Goal: Information Seeking & Learning: Learn about a topic

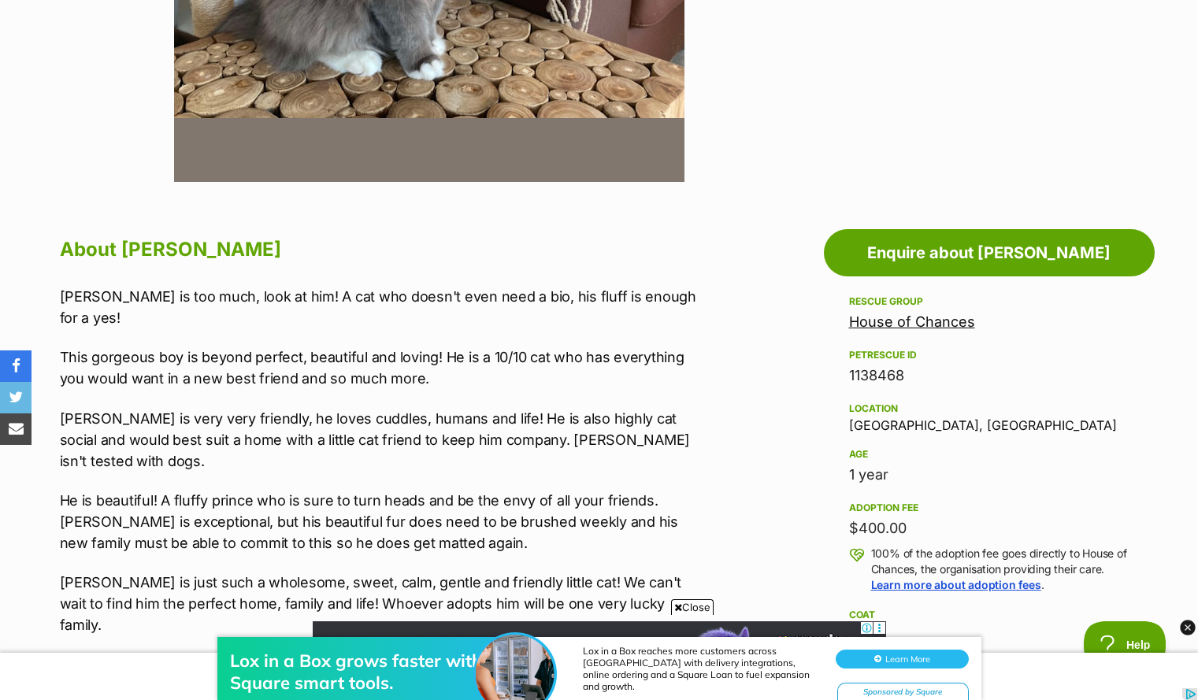
scroll to position [722, 0]
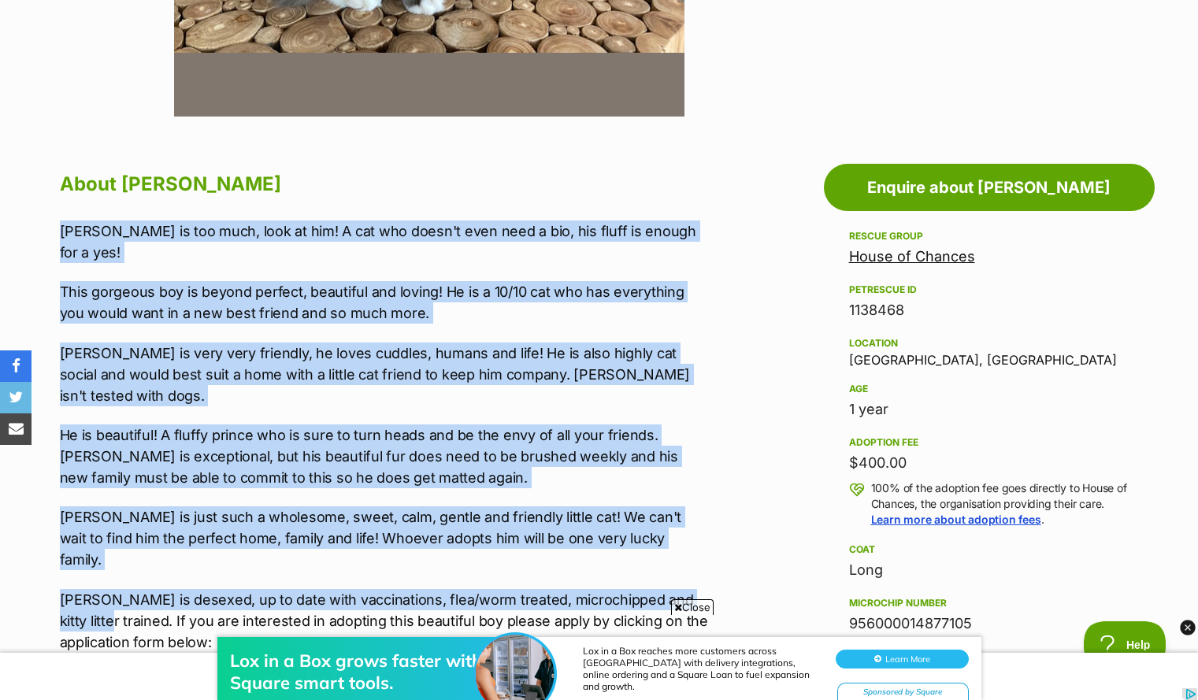
drag, startPoint x: 55, startPoint y: 232, endPoint x: 117, endPoint y: 557, distance: 331.3
click at [117, 557] on div "About Gus Gus is too much, look at him! A cat who doesn't even need a bio, his …" at bounding box center [377, 639] width 667 height 945
copy div "Gus is too much, look at him! A cat who doesn't even need a bio, his fluff is e…"
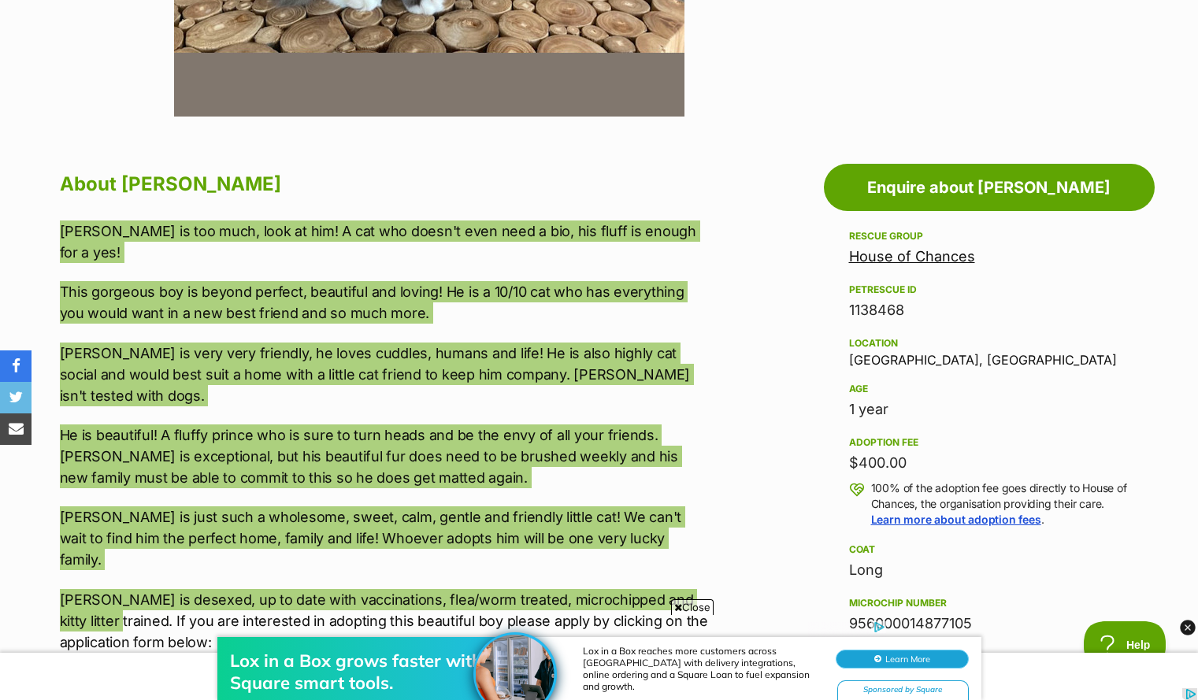
scroll to position [0, 0]
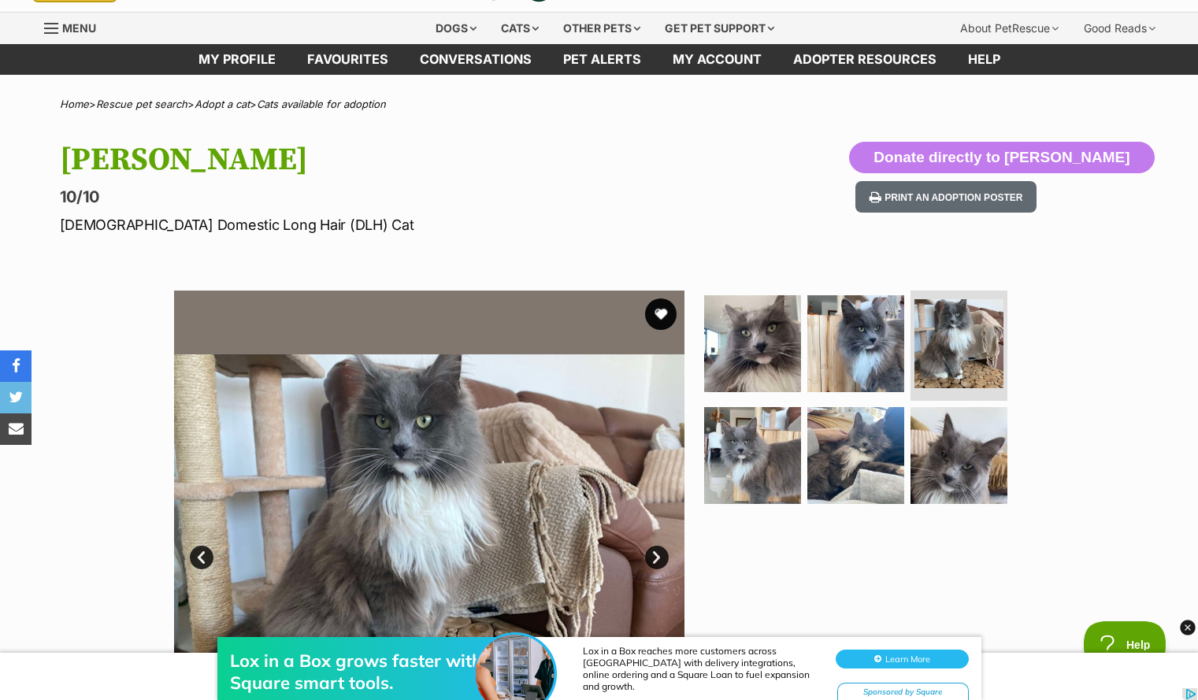
scroll to position [6, 0]
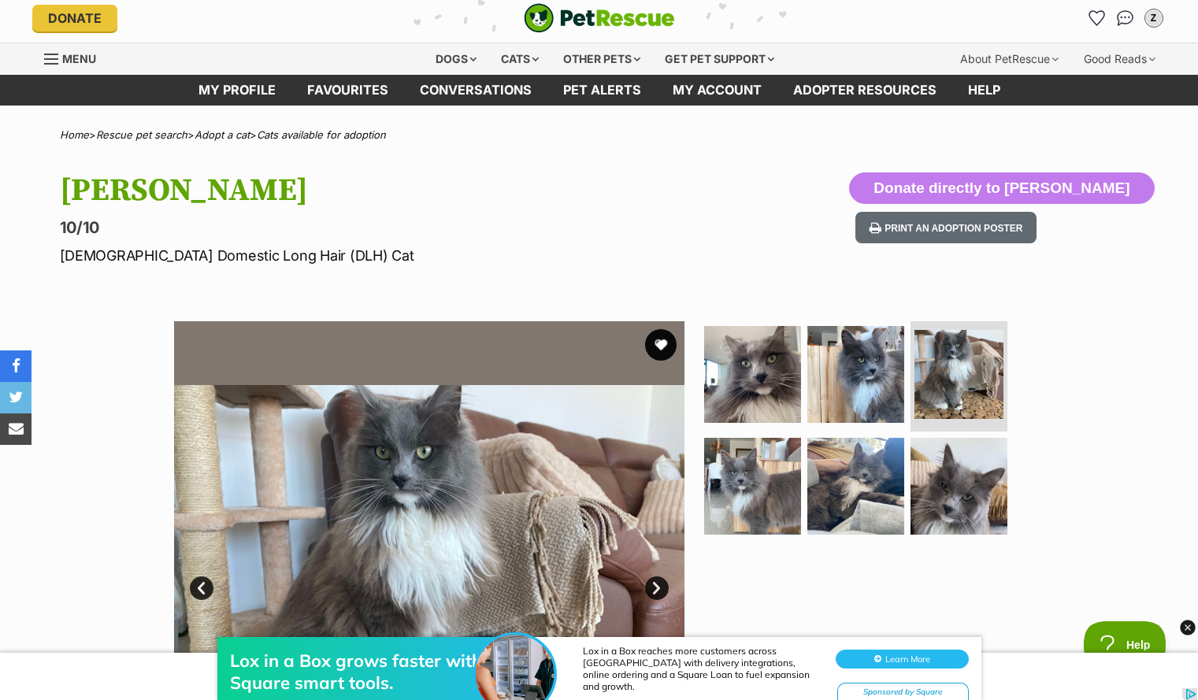
click at [413, 217] on p "10/10" at bounding box center [393, 228] width 667 height 22
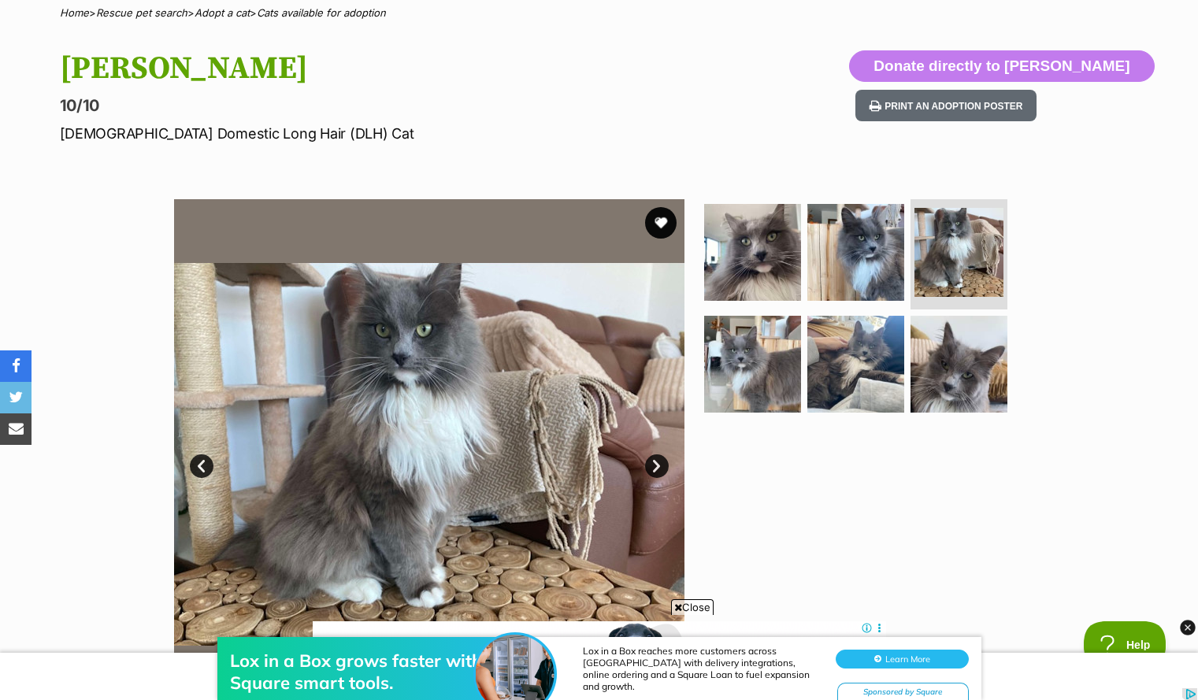
scroll to position [0, 0]
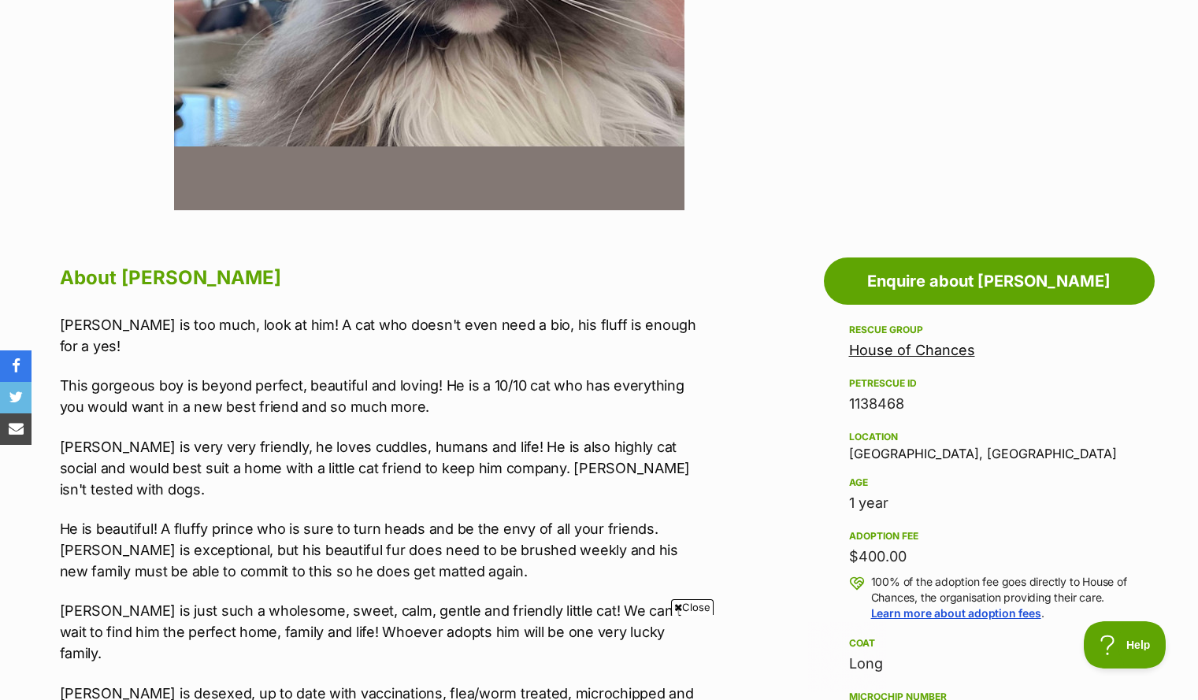
click at [899, 351] on link "House of Chances" at bounding box center [912, 350] width 126 height 17
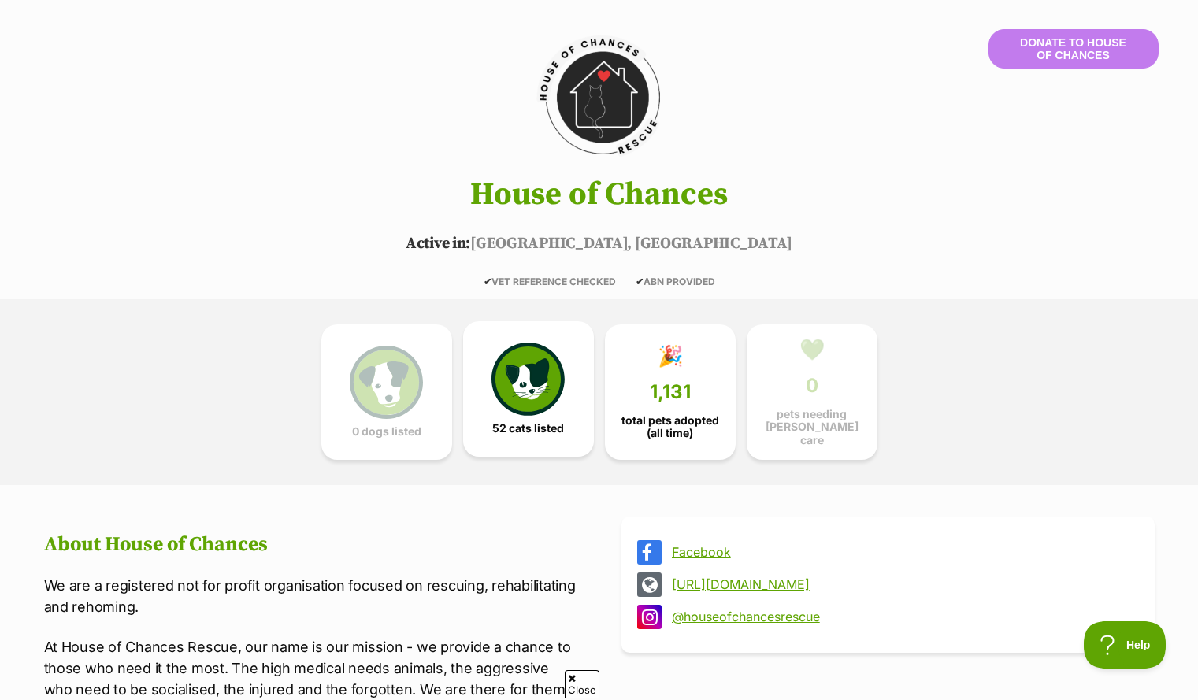
click at [522, 417] on link "52 cats listed" at bounding box center [528, 389] width 131 height 136
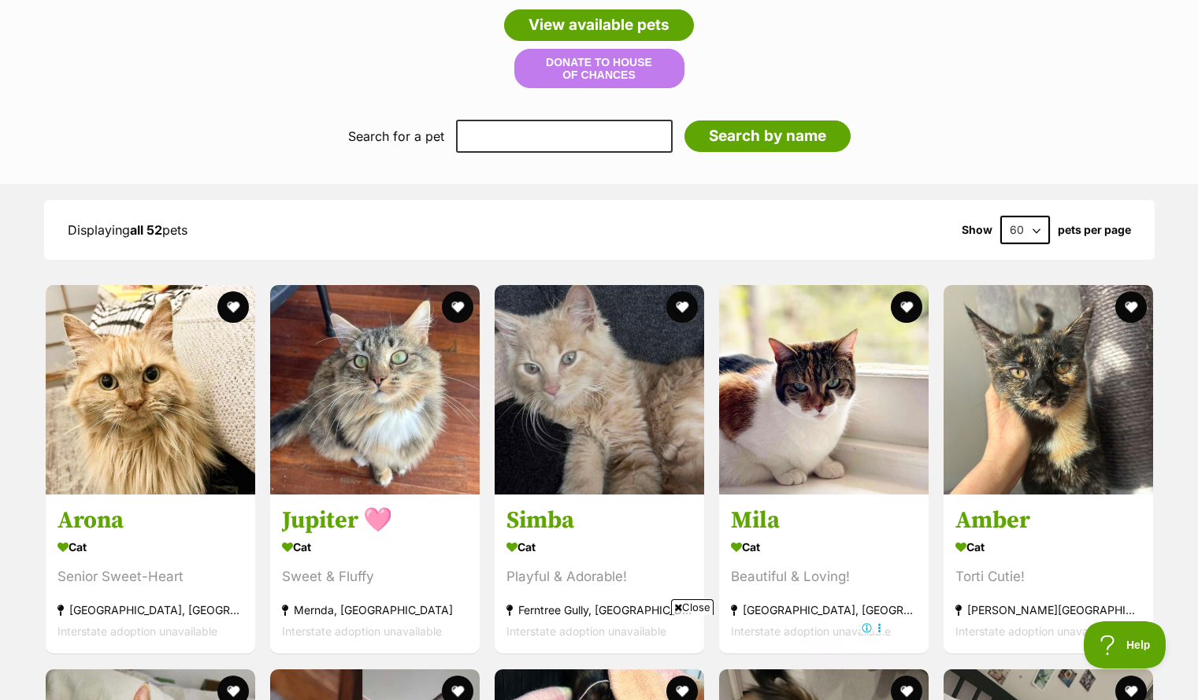
scroll to position [1365, 0]
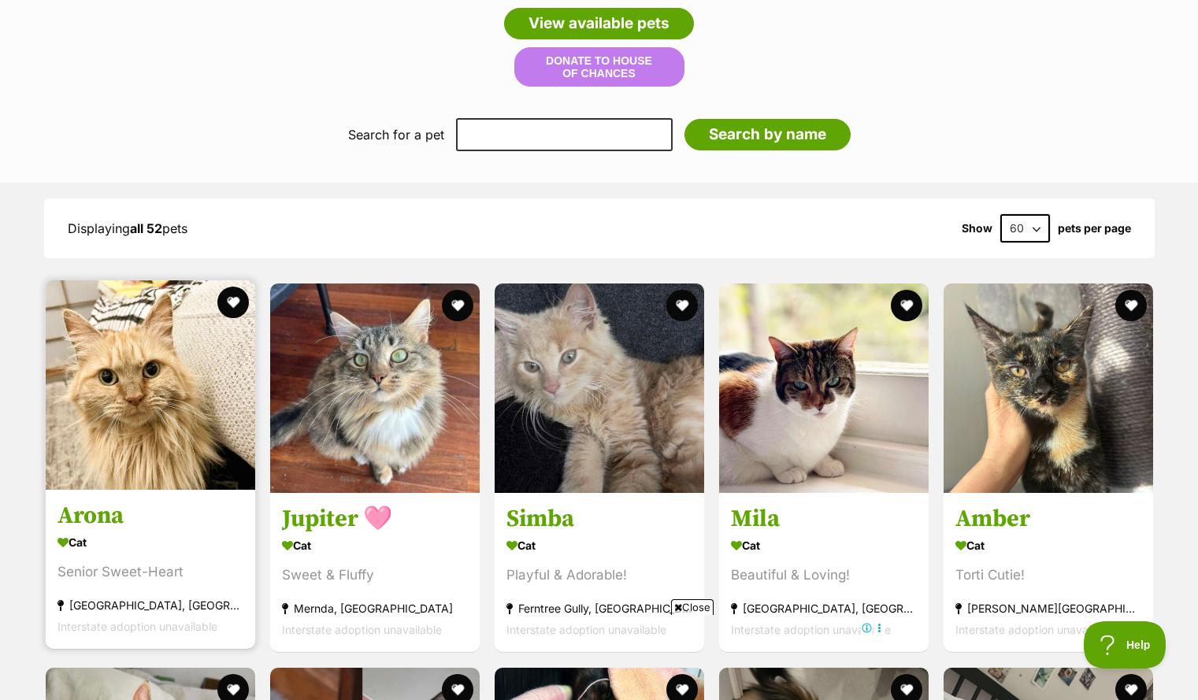
click at [155, 376] on img at bounding box center [151, 385] width 210 height 210
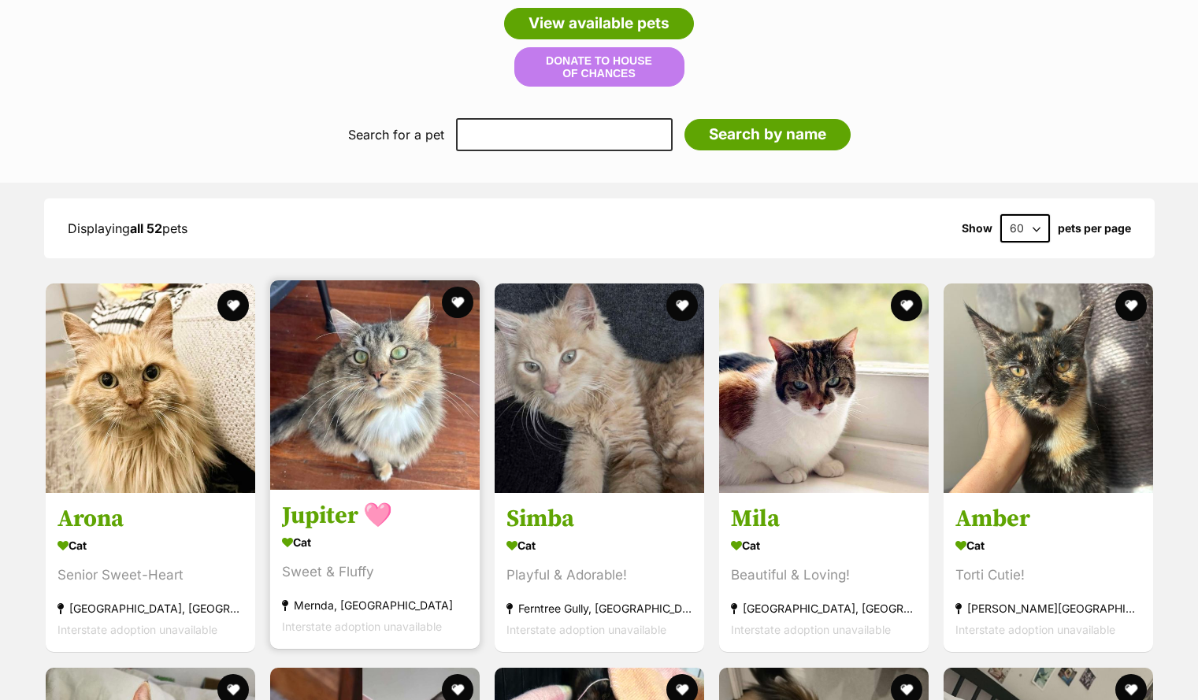
click at [393, 368] on img at bounding box center [375, 385] width 210 height 210
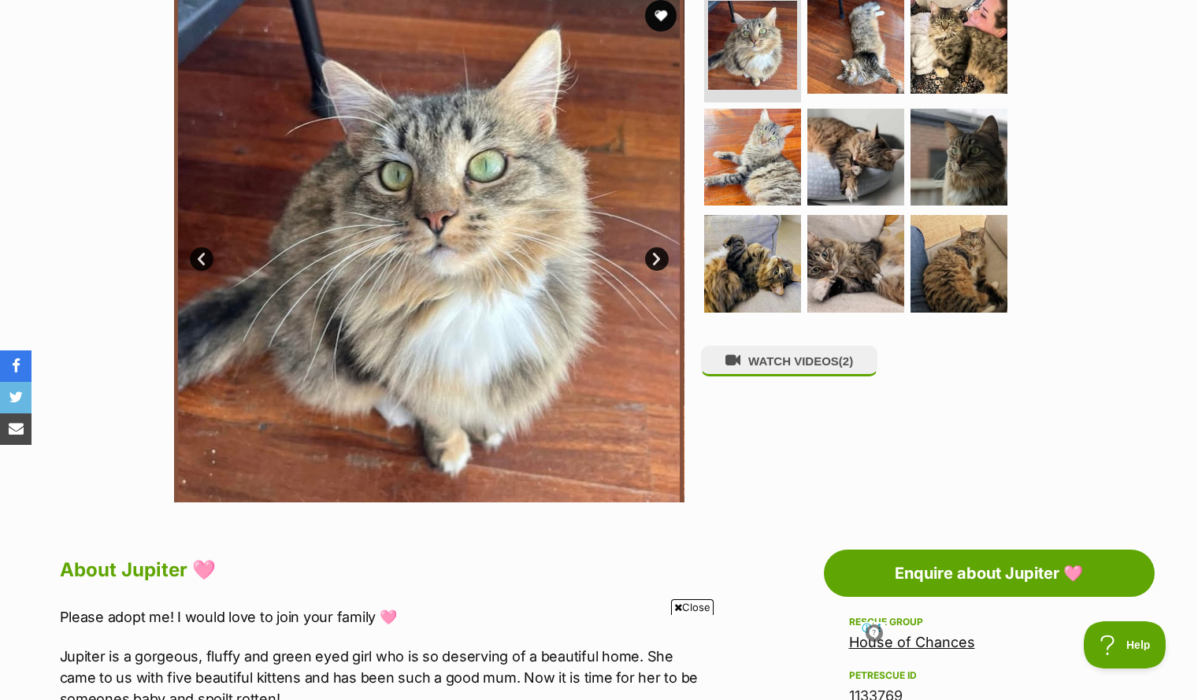
scroll to position [190, 0]
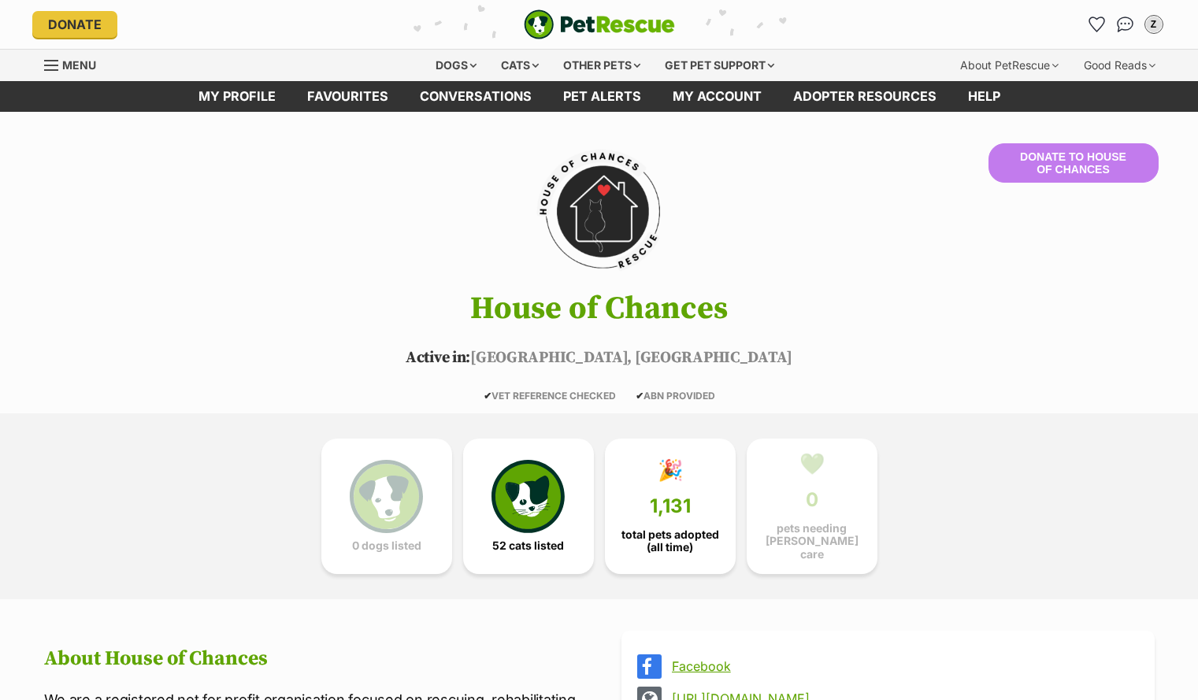
scroll to position [1365, 0]
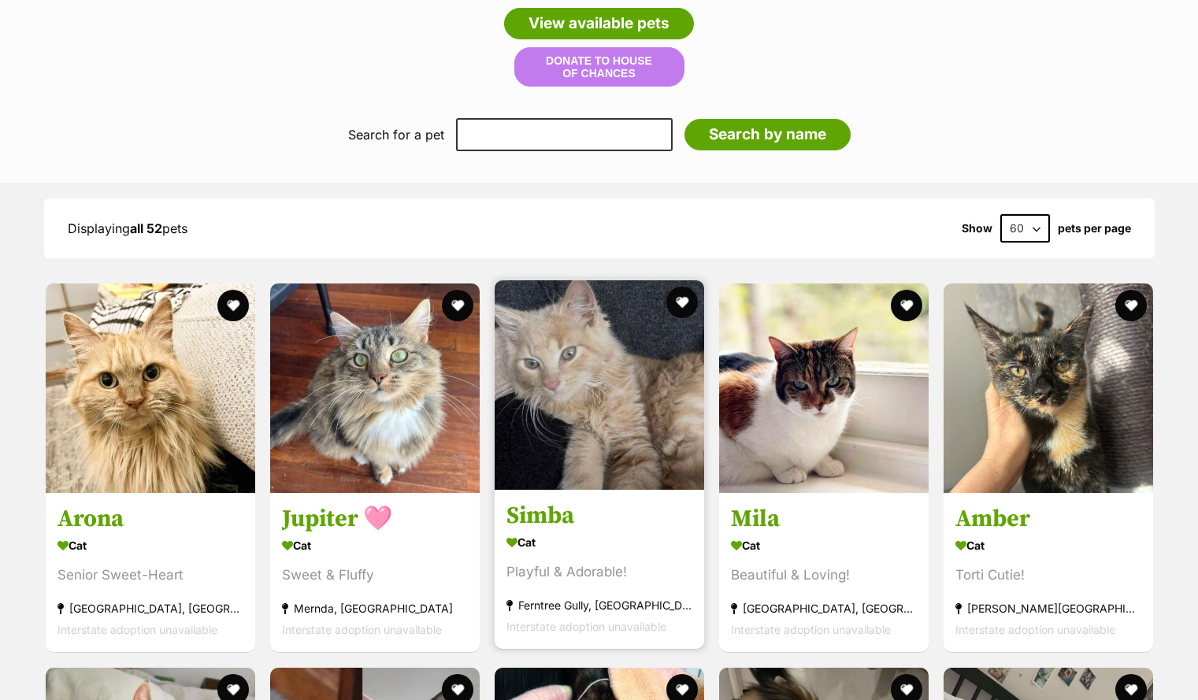
click at [631, 388] on img at bounding box center [600, 385] width 210 height 210
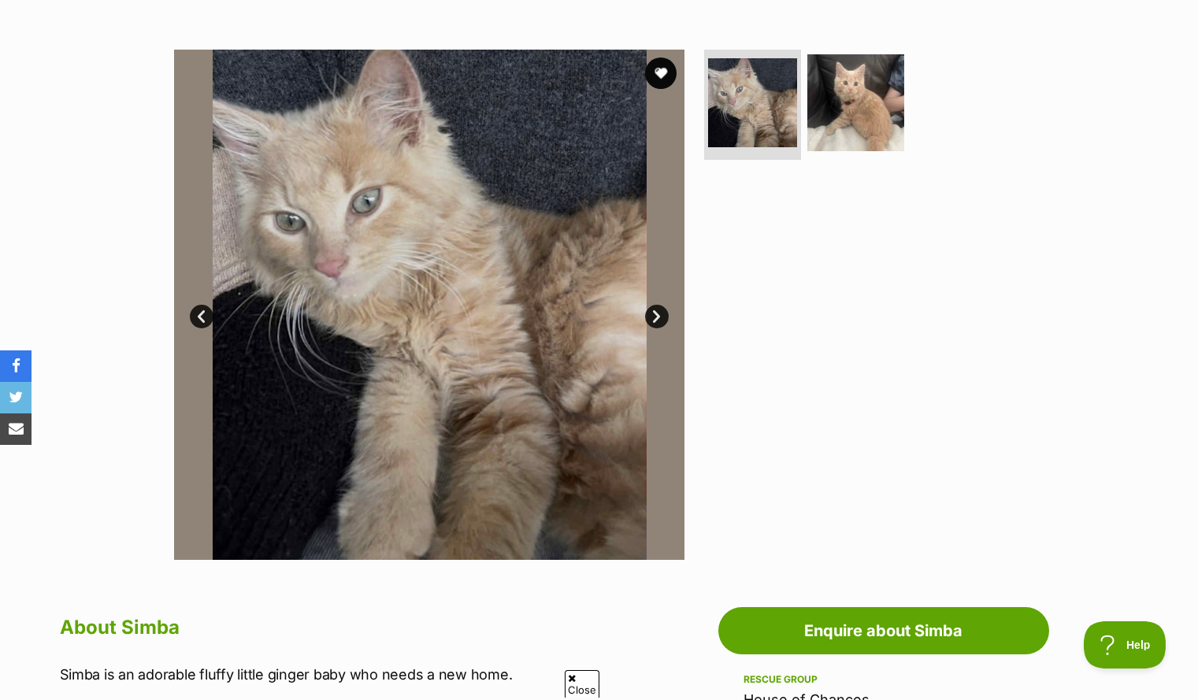
click at [652, 315] on link "Next" at bounding box center [657, 317] width 24 height 24
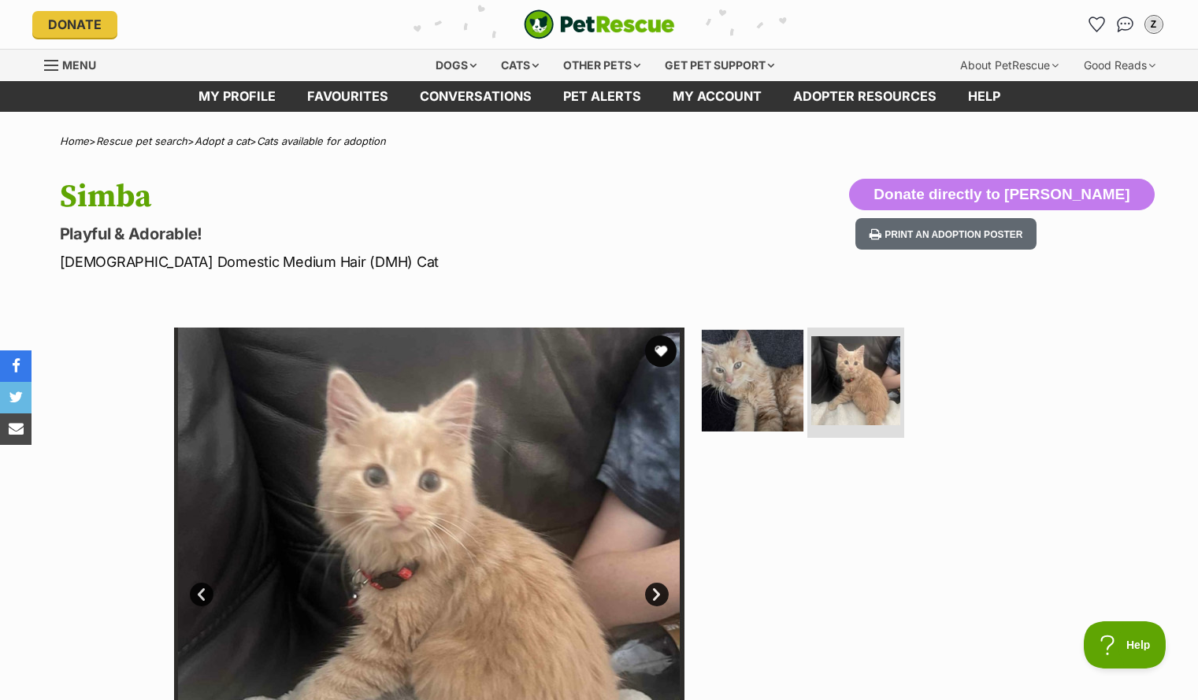
drag, startPoint x: 725, startPoint y: 367, endPoint x: 741, endPoint y: 427, distance: 61.9
click at [741, 427] on img at bounding box center [753, 381] width 102 height 102
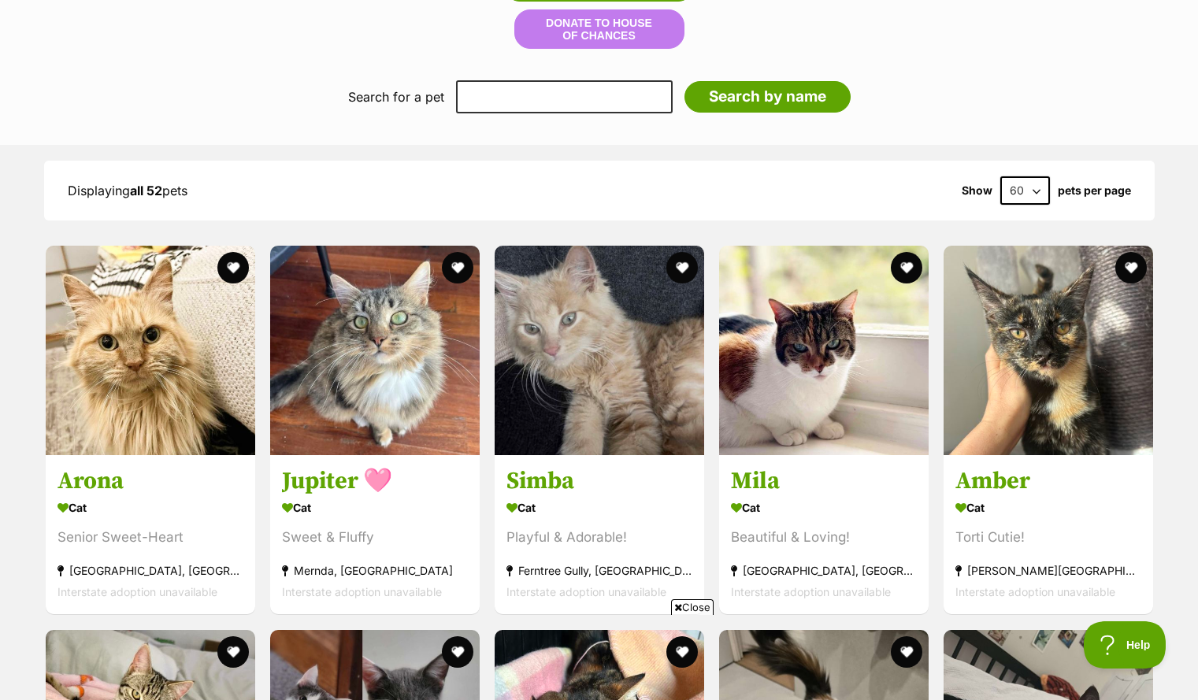
scroll to position [1403, 0]
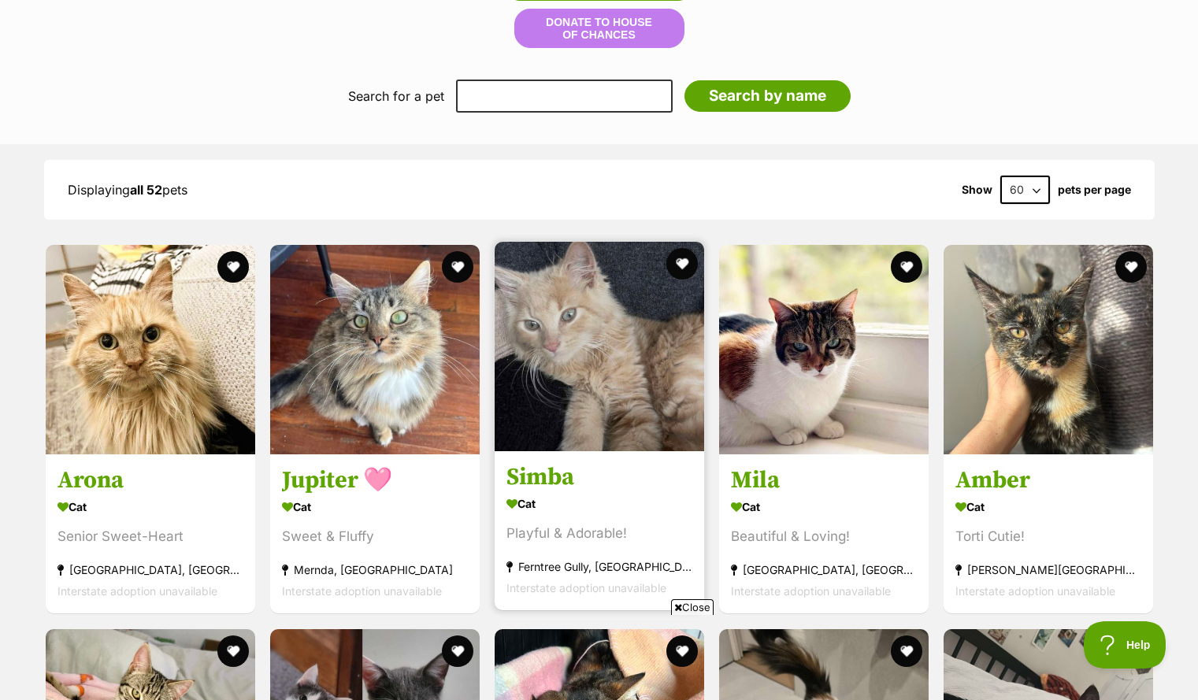
click at [588, 363] on img at bounding box center [600, 347] width 210 height 210
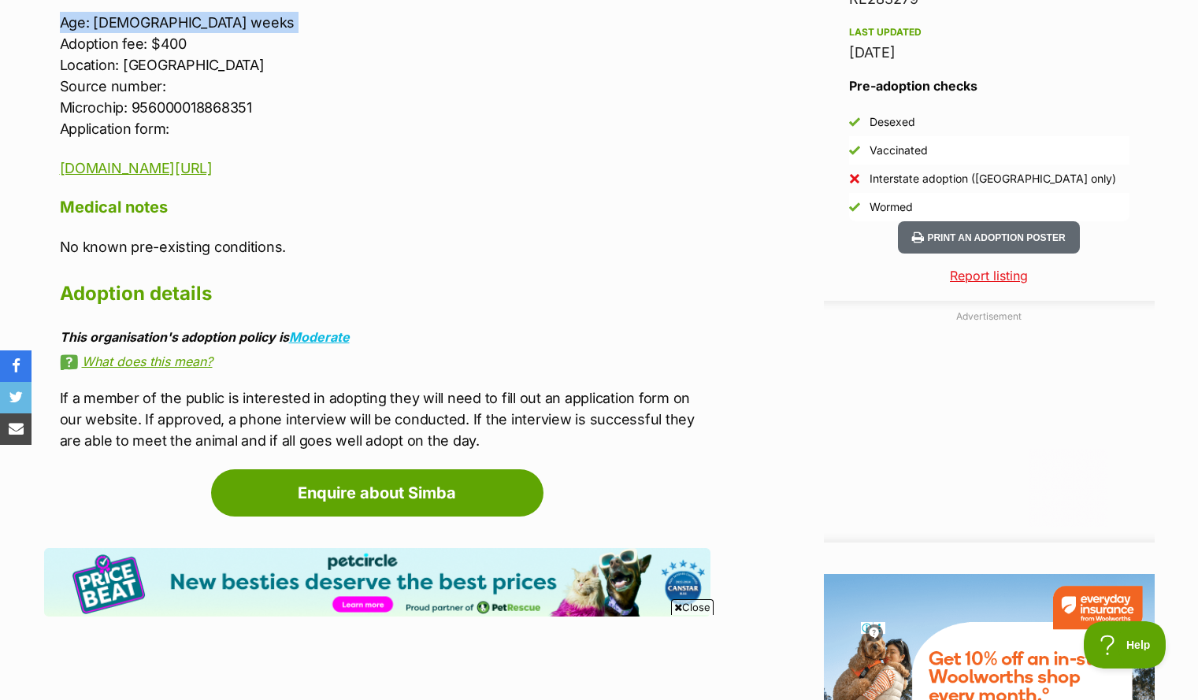
drag, startPoint x: 62, startPoint y: 502, endPoint x: 61, endPoint y: 31, distance: 471.2
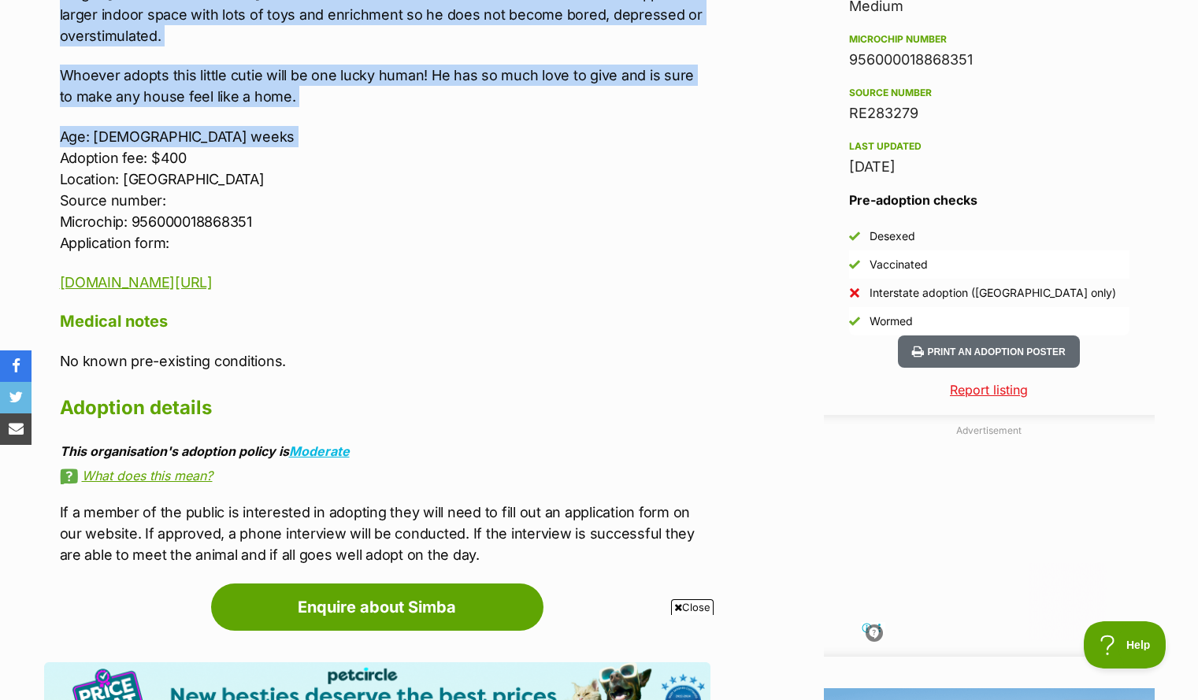
scroll to position [1285, 0]
copy div "Simba is an adorable fluffy little ginger baby who needs a new home. Please sha…"
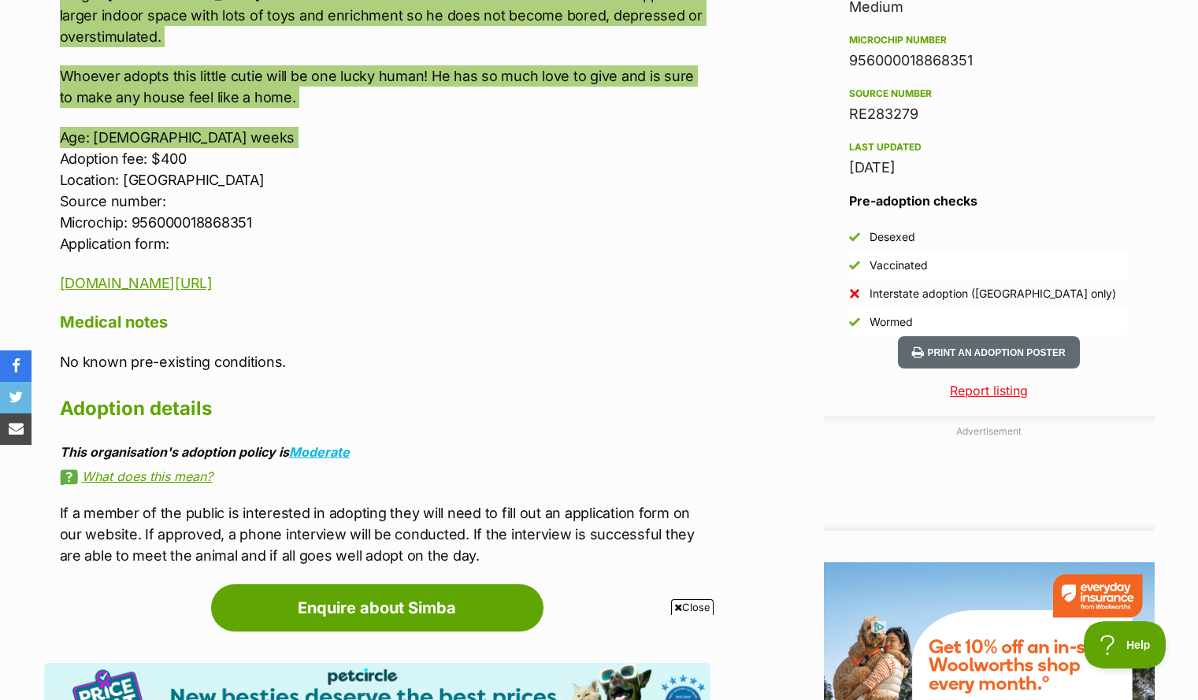
scroll to position [0, 0]
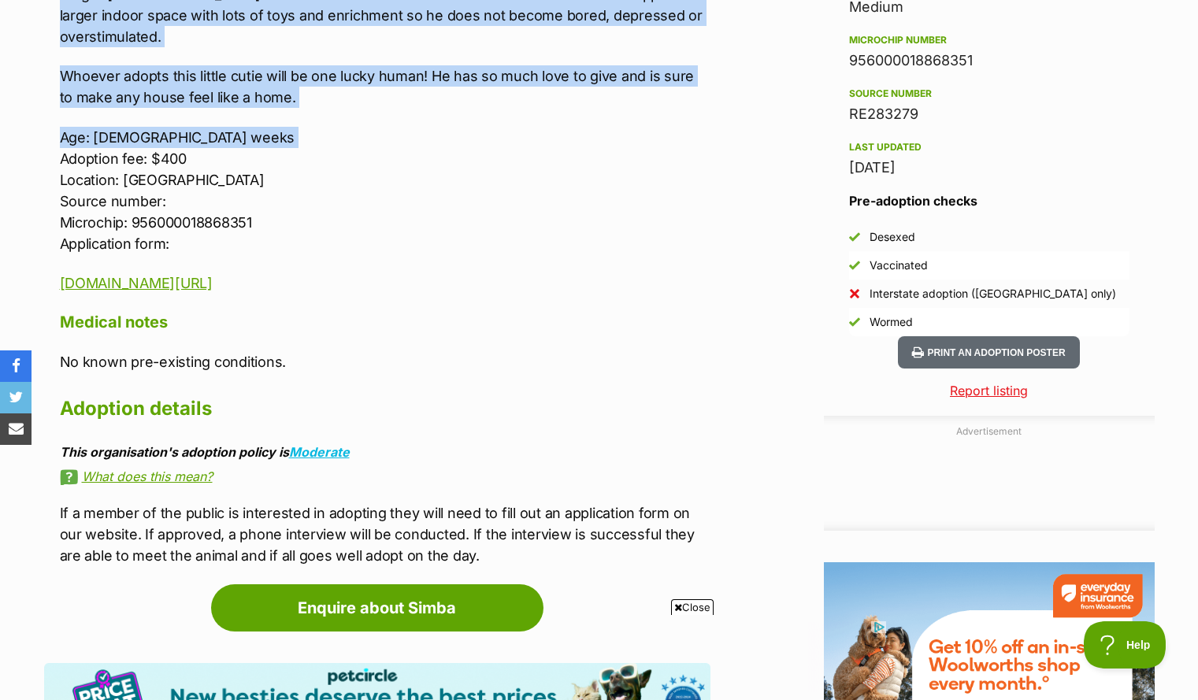
click at [515, 70] on p "Whoever adopts this little cutie will be one lucky human! He has so much love t…" at bounding box center [385, 86] width 651 height 43
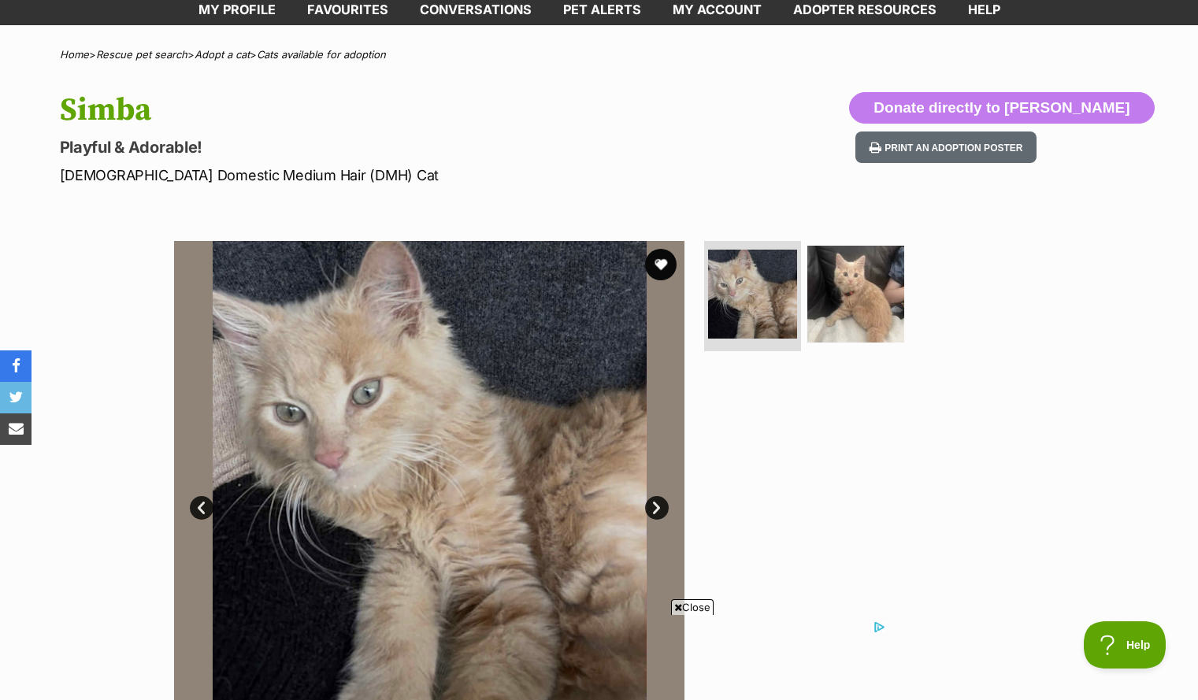
scroll to position [54, 0]
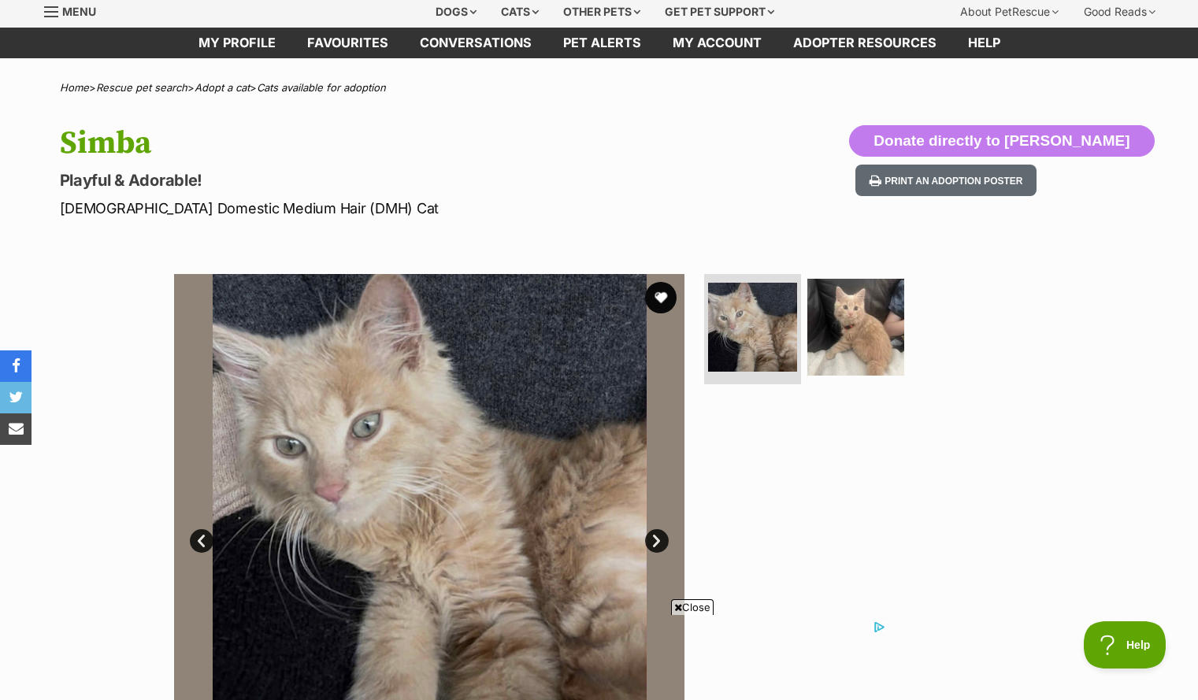
click at [659, 535] on link "Next" at bounding box center [657, 541] width 24 height 24
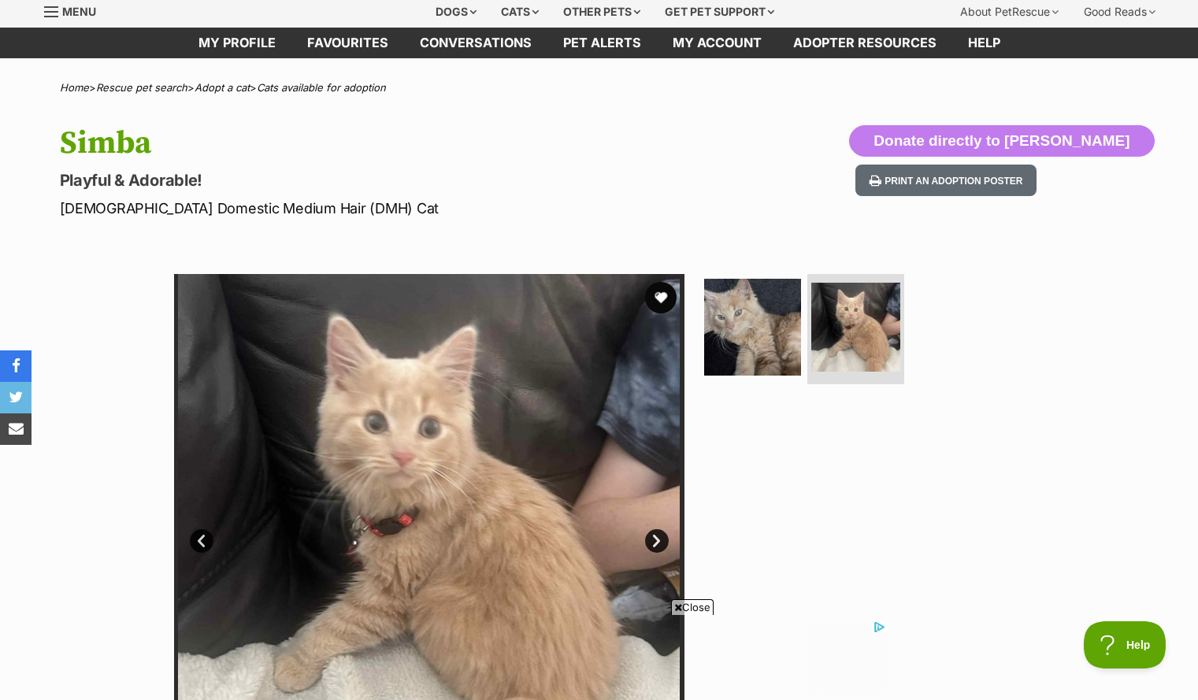
click at [659, 534] on link "Next" at bounding box center [657, 541] width 24 height 24
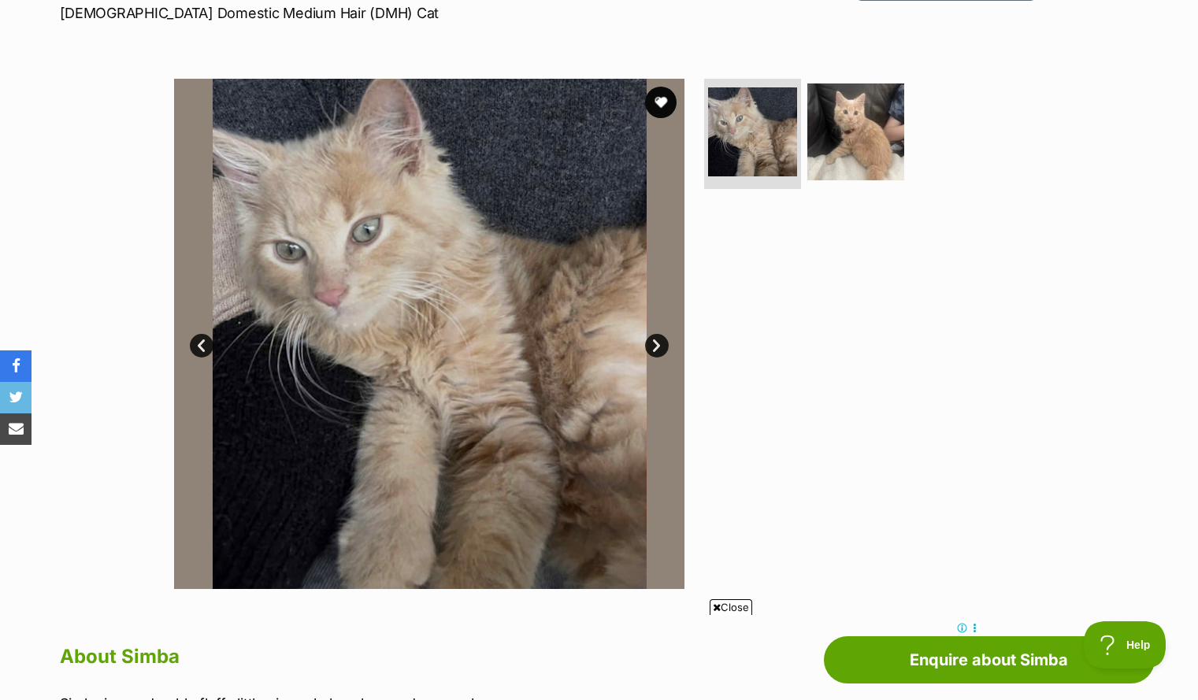
scroll to position [222, 0]
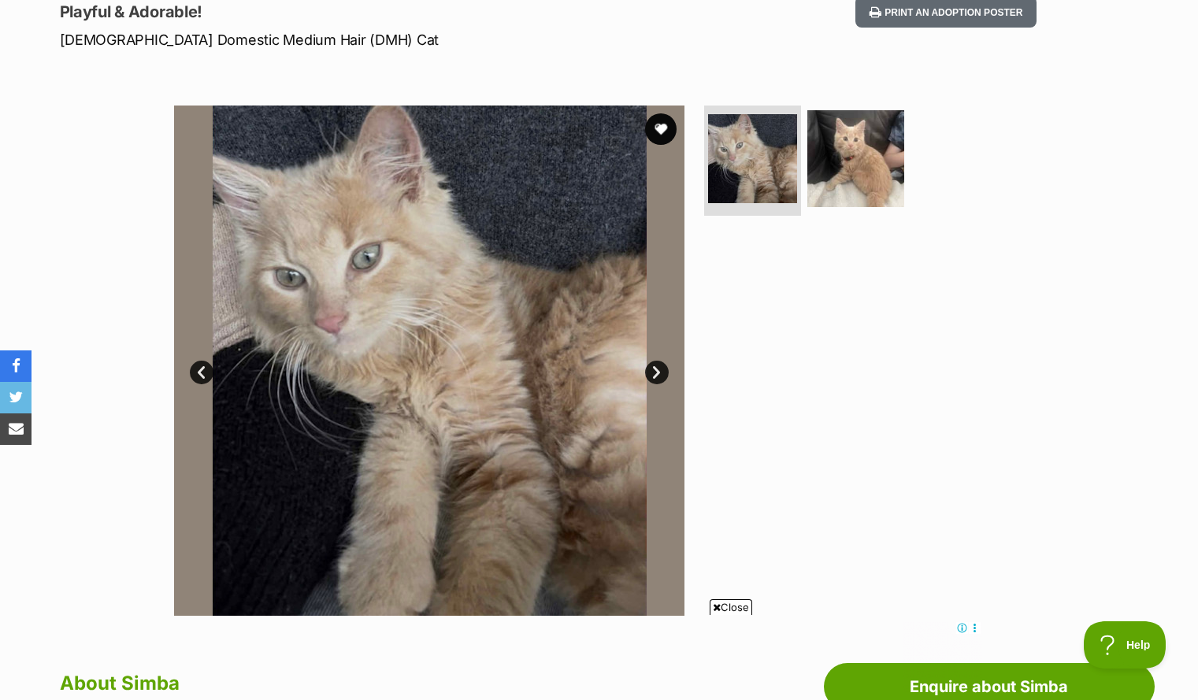
click at [653, 366] on link "Next" at bounding box center [657, 373] width 24 height 24
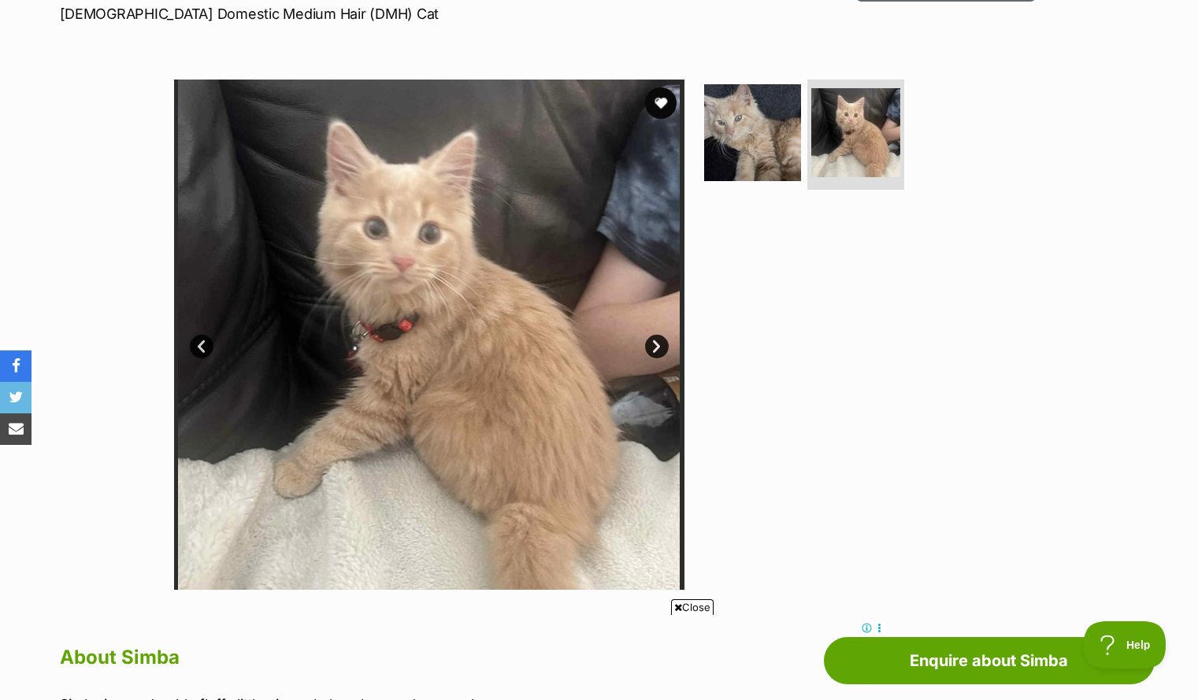
scroll to position [249, 0]
